Goal: Information Seeking & Learning: Learn about a topic

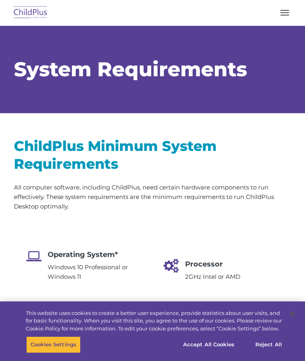
click at [288, 9] on button "button" at bounding box center [285, 12] width 17 height 13
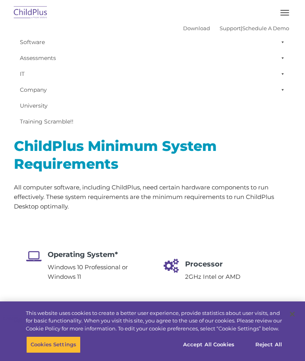
select select "MEDIUM"
click at [282, 12] on button "button" at bounding box center [285, 12] width 17 height 13
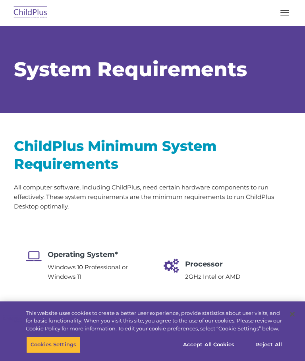
click at [283, 13] on span "button" at bounding box center [285, 12] width 9 height 1
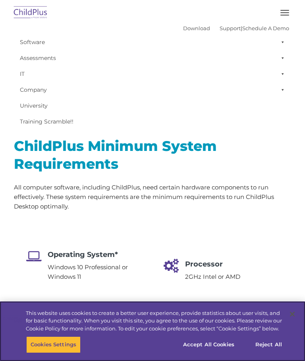
click at [59, 348] on button "Cookies Settings" at bounding box center [53, 345] width 54 height 17
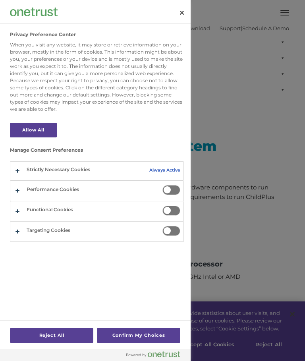
click at [41, 128] on button "Allow All" at bounding box center [33, 130] width 47 height 15
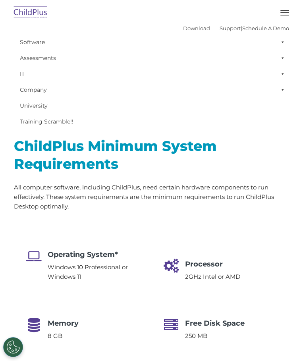
click at [287, 7] on button "button" at bounding box center [285, 12] width 17 height 13
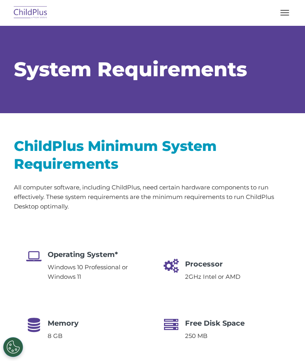
click at [291, 10] on button "button" at bounding box center [285, 12] width 17 height 13
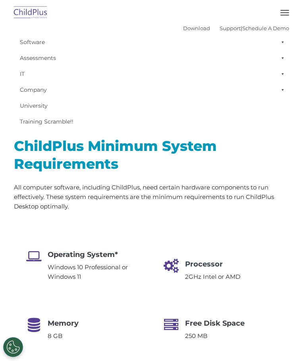
click at [35, 91] on link "Company" at bounding box center [153, 90] width 274 height 16
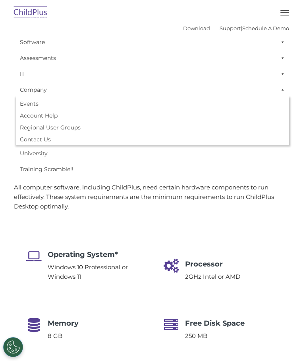
click at [44, 114] on link "Account Help" at bounding box center [153, 116] width 274 height 12
